Goal: Task Accomplishment & Management: Complete application form

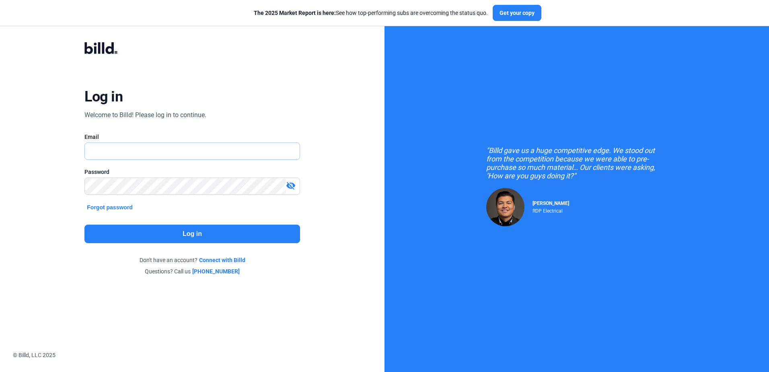
type input "[PERSON_NAME][EMAIL_ADDRESS][DOMAIN_NAME]"
click at [191, 236] on button "Log in" at bounding box center [191, 233] width 215 height 18
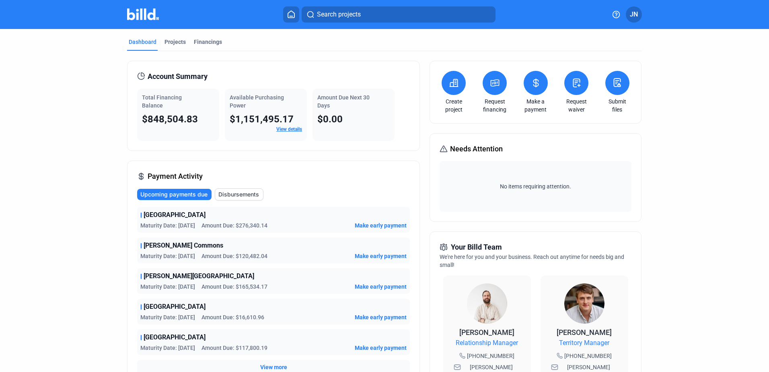
click at [226, 191] on span "Disbursements" at bounding box center [238, 194] width 41 height 8
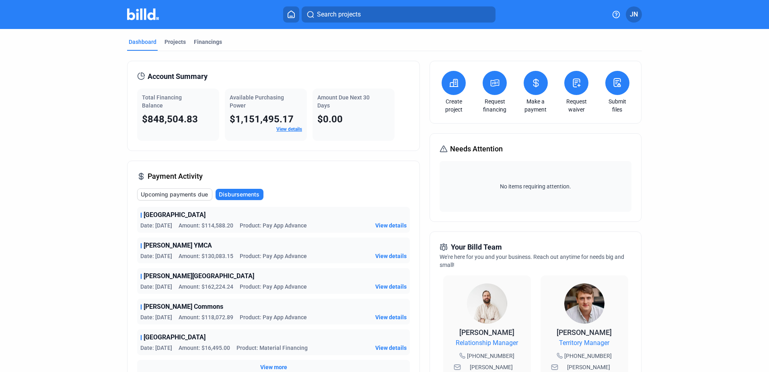
click at [176, 191] on span "Upcoming payments due" at bounding box center [174, 194] width 67 height 8
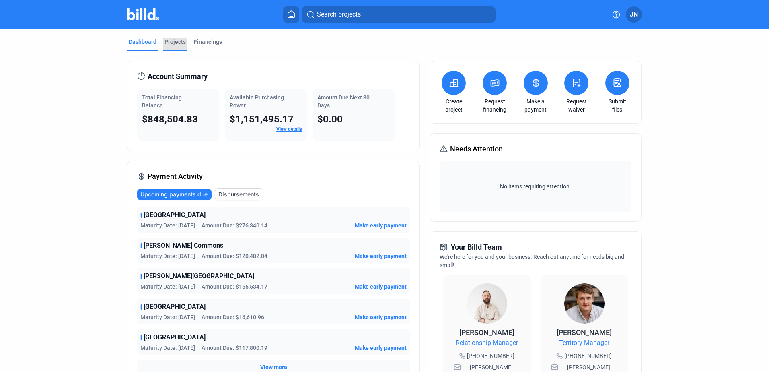
click at [171, 43] on div "Projects" at bounding box center [174, 42] width 21 height 8
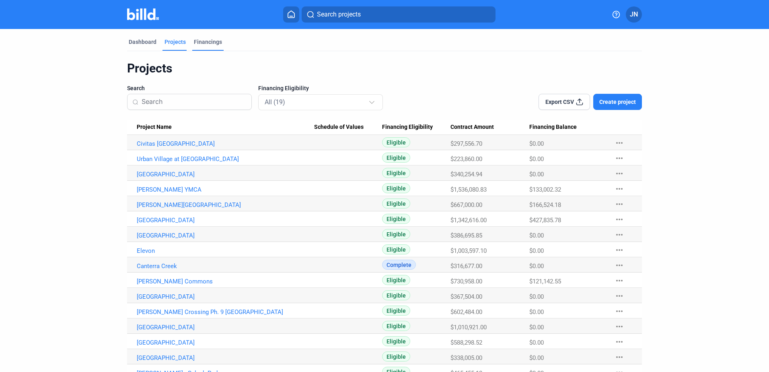
click at [203, 41] on div "Financings" at bounding box center [208, 42] width 28 height 8
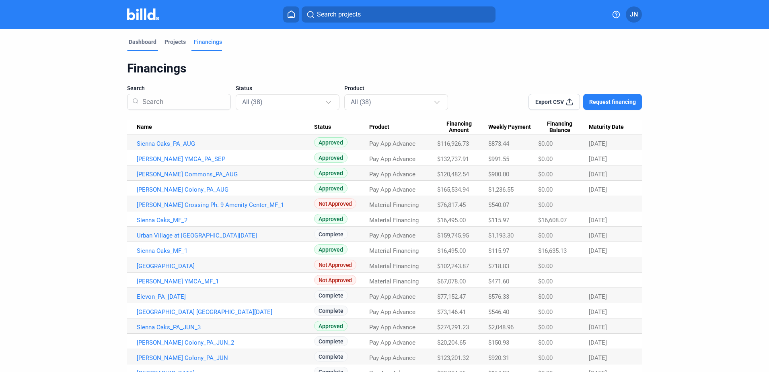
drag, startPoint x: 138, startPoint y: 43, endPoint x: 151, endPoint y: 49, distance: 14.7
click at [137, 43] on div "Dashboard" at bounding box center [143, 42] width 28 height 8
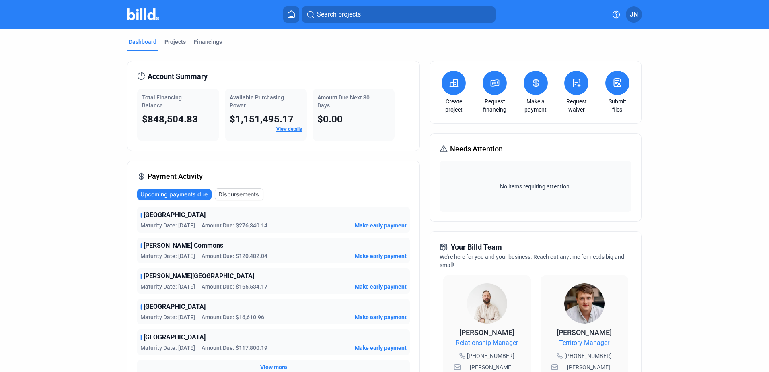
drag, startPoint x: 181, startPoint y: 39, endPoint x: 188, endPoint y: 44, distance: 9.3
click at [181, 39] on div "Projects" at bounding box center [174, 42] width 21 height 8
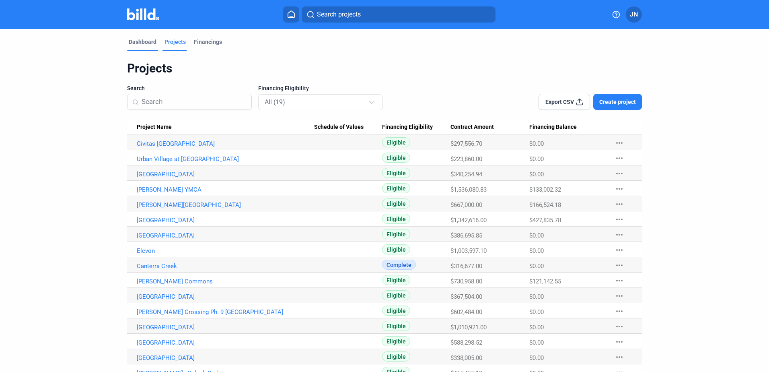
click at [140, 43] on div "Dashboard" at bounding box center [143, 42] width 28 height 8
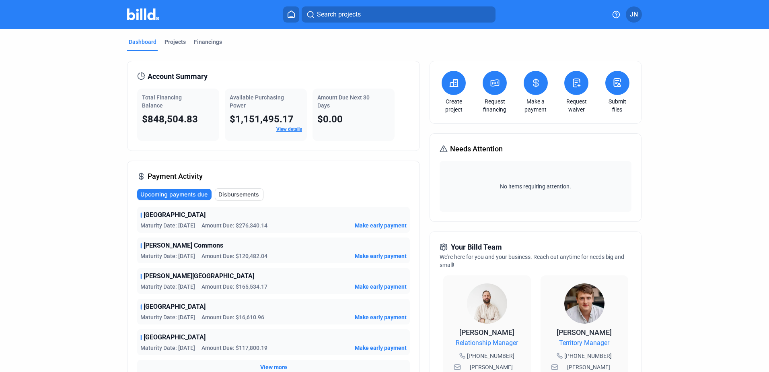
click at [452, 93] on button at bounding box center [454, 83] width 24 height 24
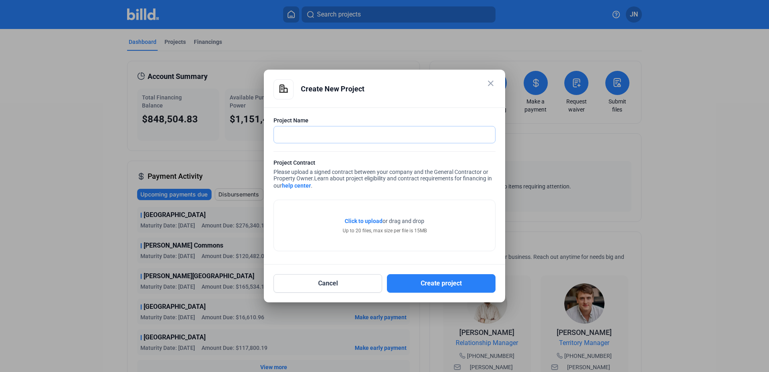
click at [376, 136] on input "text" at bounding box center [380, 134] width 212 height 16
click at [310, 133] on input "text" at bounding box center [384, 134] width 221 height 16
type input "GP Sundancer"
click at [297, 187] on link "help center" at bounding box center [296, 185] width 29 height 6
click at [322, 132] on input "GP Sundancer" at bounding box center [380, 134] width 212 height 16
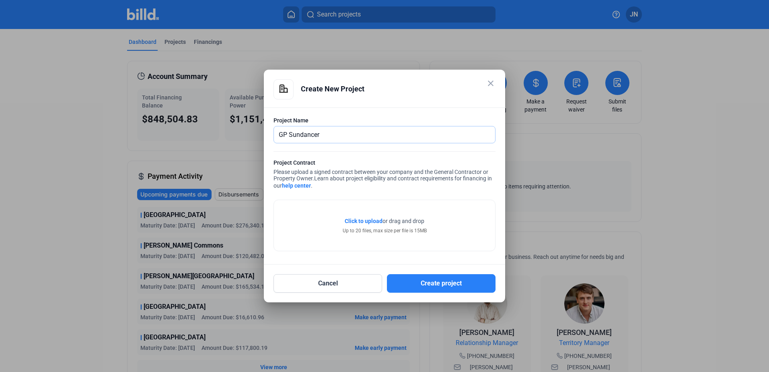
drag, startPoint x: 329, startPoint y: 131, endPoint x: 144, endPoint y: 131, distance: 185.4
click at [145, 131] on div "close Create New Project Project Name GP Sundancer Project Contract Please uplo…" at bounding box center [384, 186] width 769 height 372
type input "Bellagio Laguna"
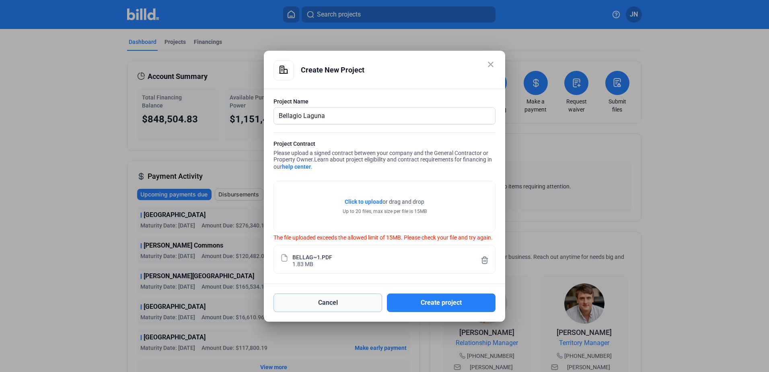
click at [341, 312] on button "Cancel" at bounding box center [327, 302] width 109 height 18
